Goal: Information Seeking & Learning: Learn about a topic

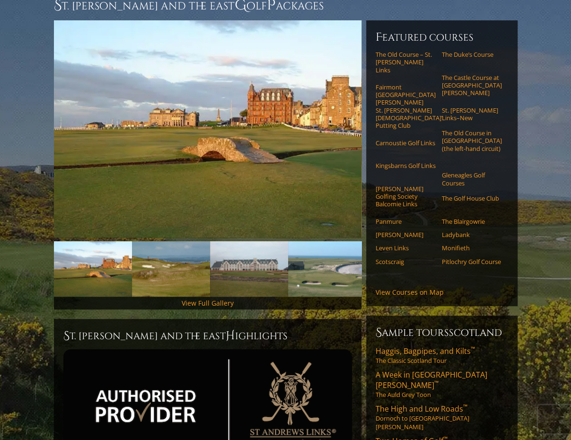
scroll to position [94, 0]
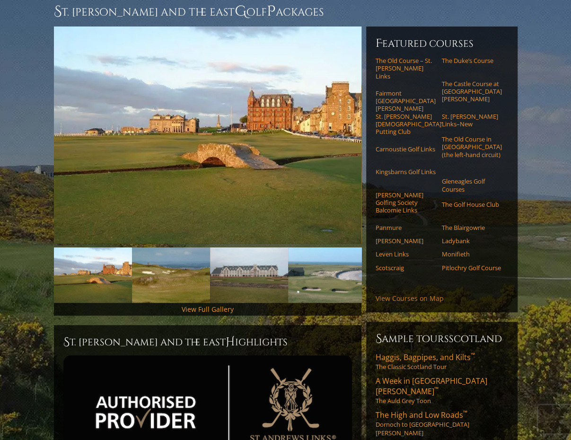
click at [434, 302] on link "View Courses on Map" at bounding box center [410, 298] width 68 height 9
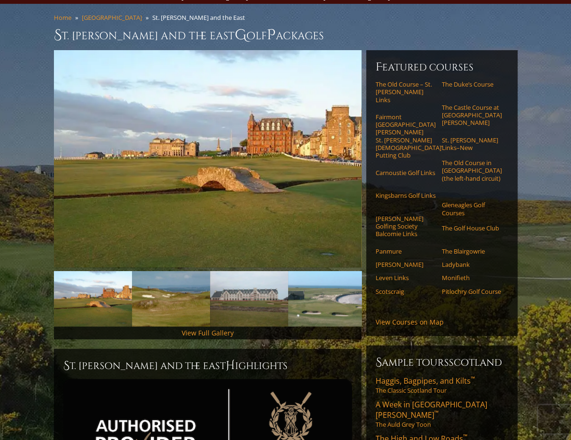
scroll to position [53, 0]
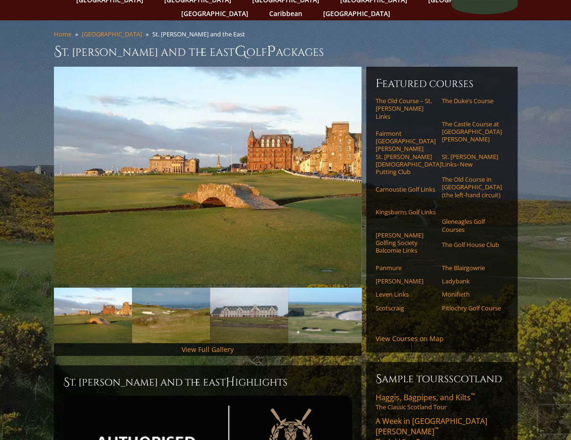
click at [293, 32] on ul "Home Scotland St. Andrews and the East" at bounding box center [286, 36] width 464 height 12
click at [412, 114] on link "The Old Course – St. [PERSON_NAME] Links" at bounding box center [406, 108] width 60 height 23
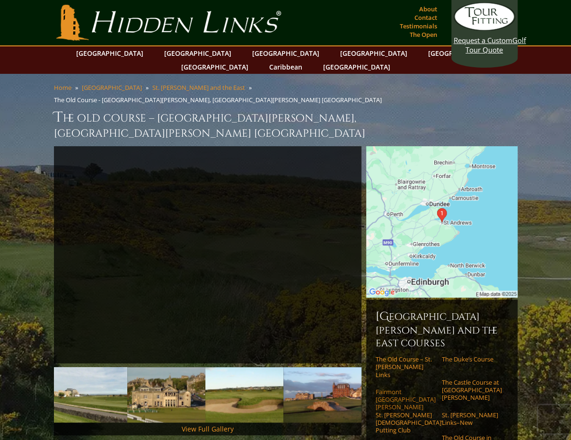
click at [403, 388] on link "Fairmont [GEOGRAPHIC_DATA][PERSON_NAME]" at bounding box center [406, 399] width 60 height 23
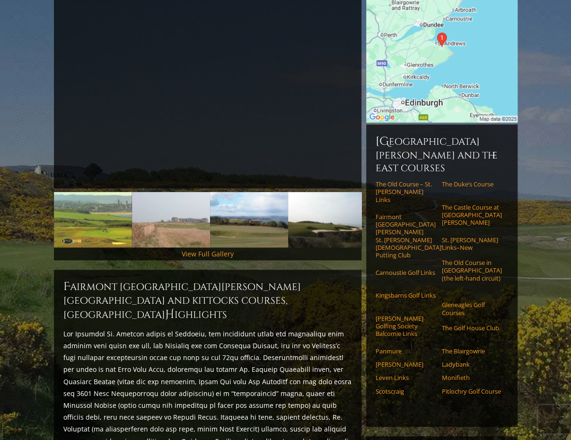
scroll to position [177, 0]
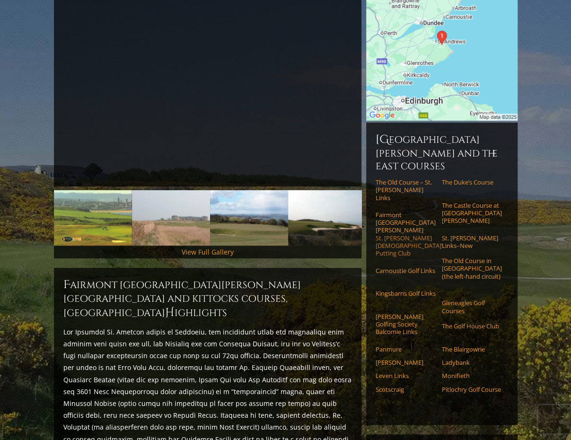
click at [409, 234] on link "St. [PERSON_NAME] [DEMOGRAPHIC_DATA]’ Putting Club" at bounding box center [406, 245] width 60 height 23
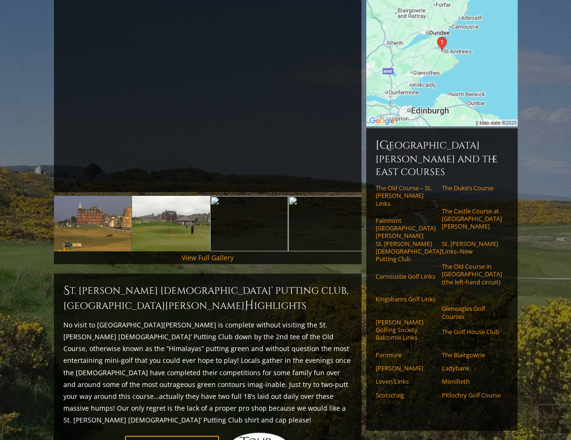
scroll to position [182, 0]
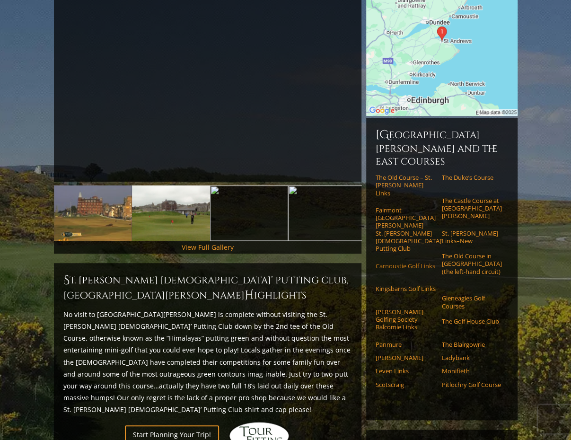
click at [401, 262] on link "Carnoustie Golf Links" at bounding box center [406, 266] width 60 height 8
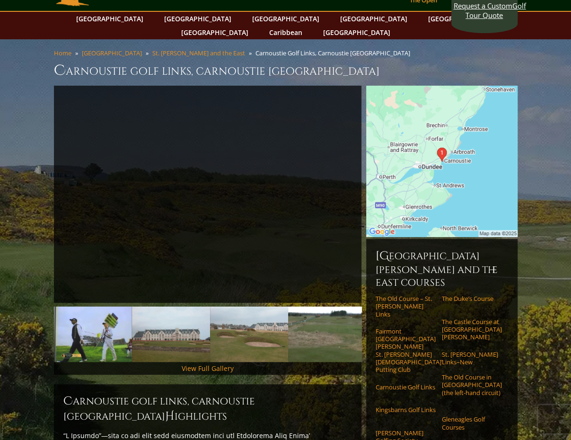
scroll to position [76, 0]
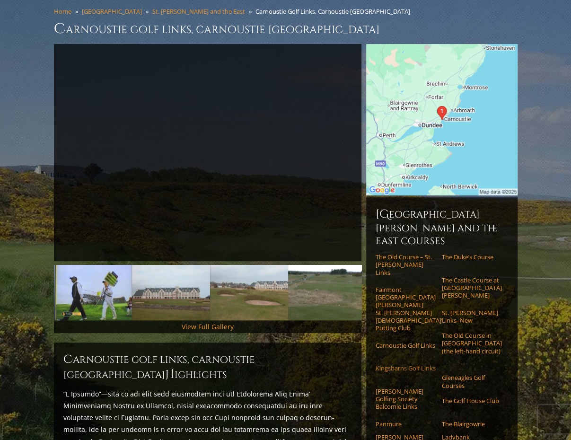
click at [404, 364] on link "Kingsbarns Golf Links" at bounding box center [406, 368] width 60 height 8
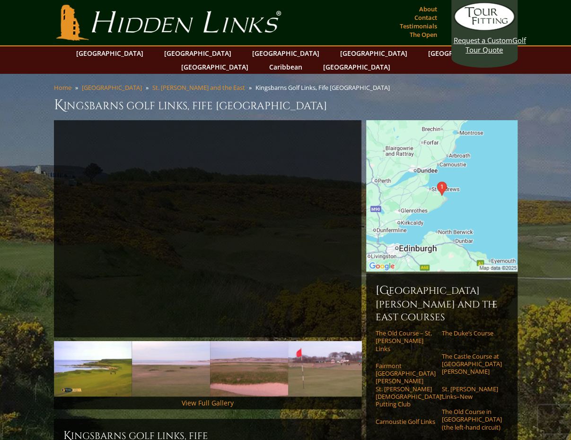
click at [391, 96] on h1 "Kingsbarns Golf Links, Fife [GEOGRAPHIC_DATA]" at bounding box center [286, 105] width 464 height 19
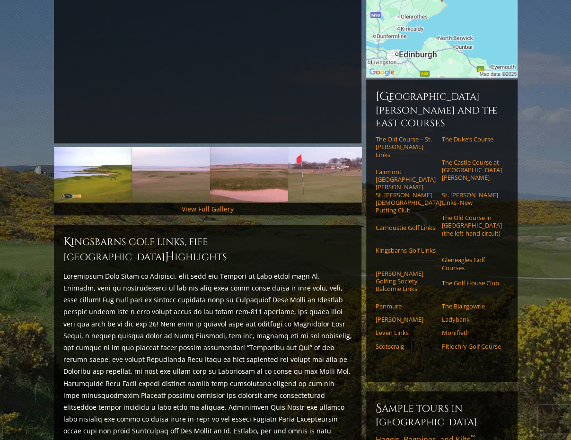
scroll to position [195, 0]
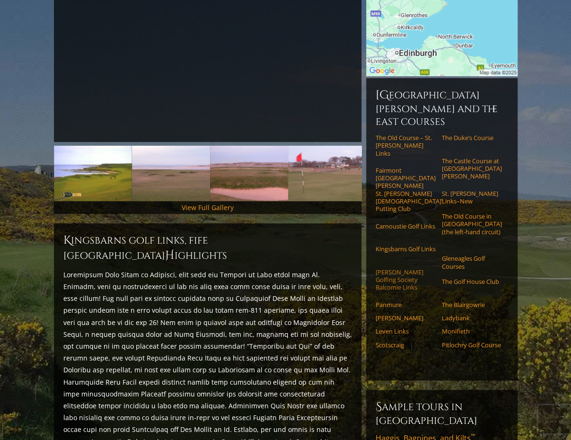
click at [410, 273] on link "[PERSON_NAME] Golfing Society Balcomie Links" at bounding box center [406, 279] width 60 height 23
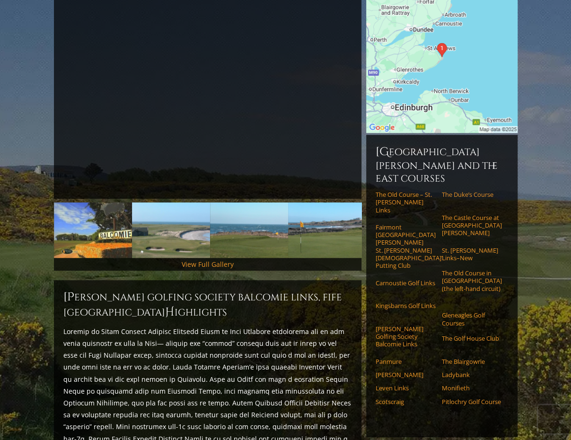
scroll to position [154, 0]
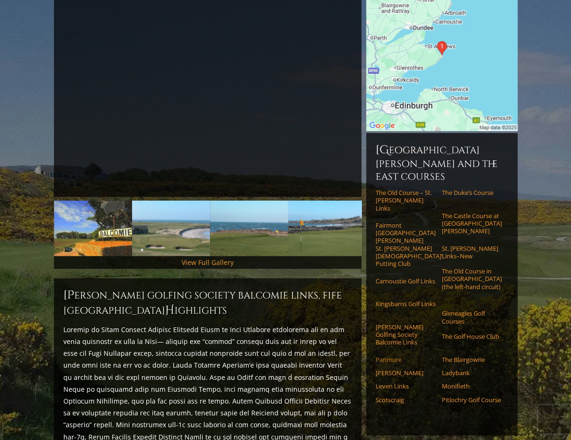
click at [395, 356] on link "Panmure" at bounding box center [406, 360] width 60 height 8
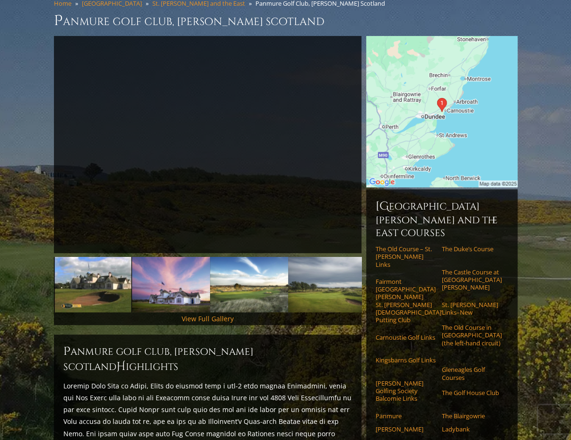
scroll to position [86, 0]
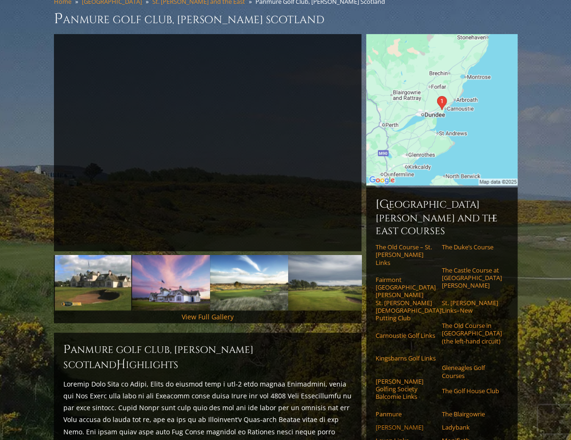
click at [395, 423] on link "[PERSON_NAME]" at bounding box center [406, 427] width 60 height 8
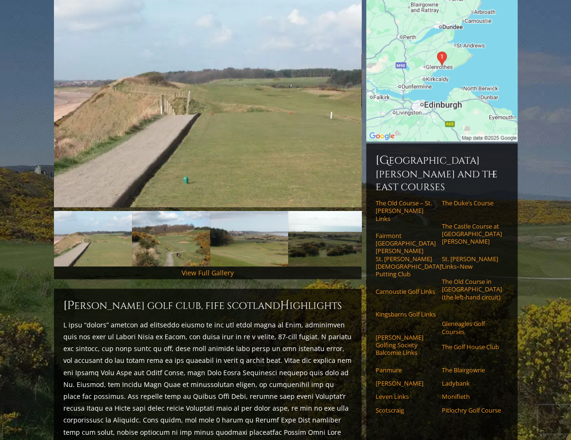
scroll to position [133, 0]
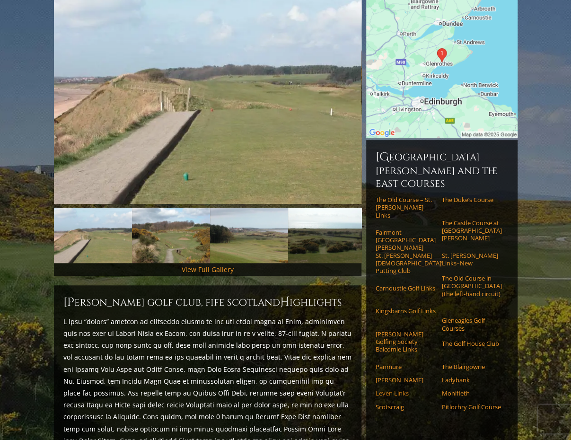
click at [409, 389] on link "Leven Links" at bounding box center [406, 393] width 60 height 8
